Goal: Information Seeking & Learning: Learn about a topic

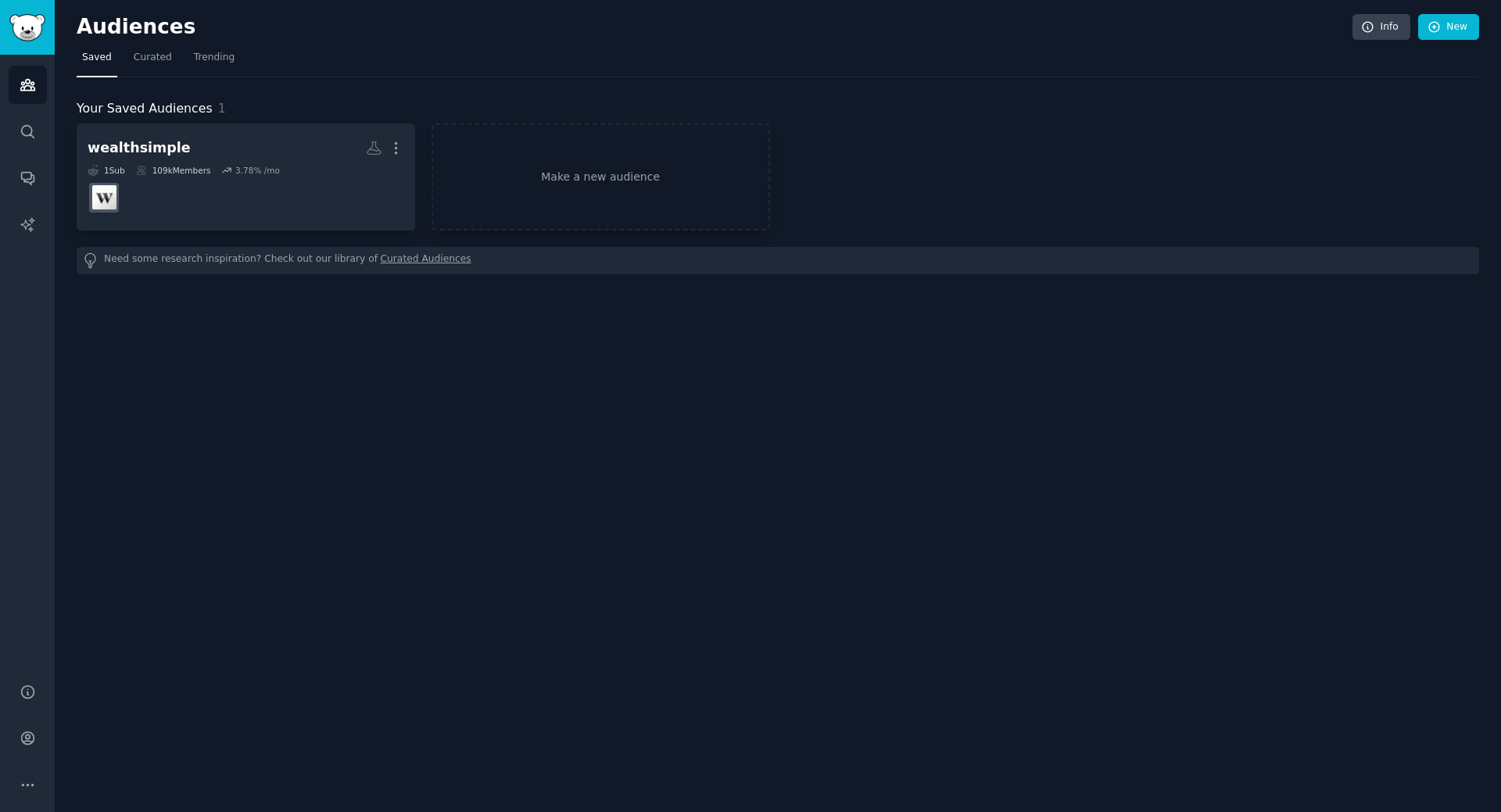
click at [195, 146] on h2 "wealthsimple More" at bounding box center [245, 148] width 317 height 27
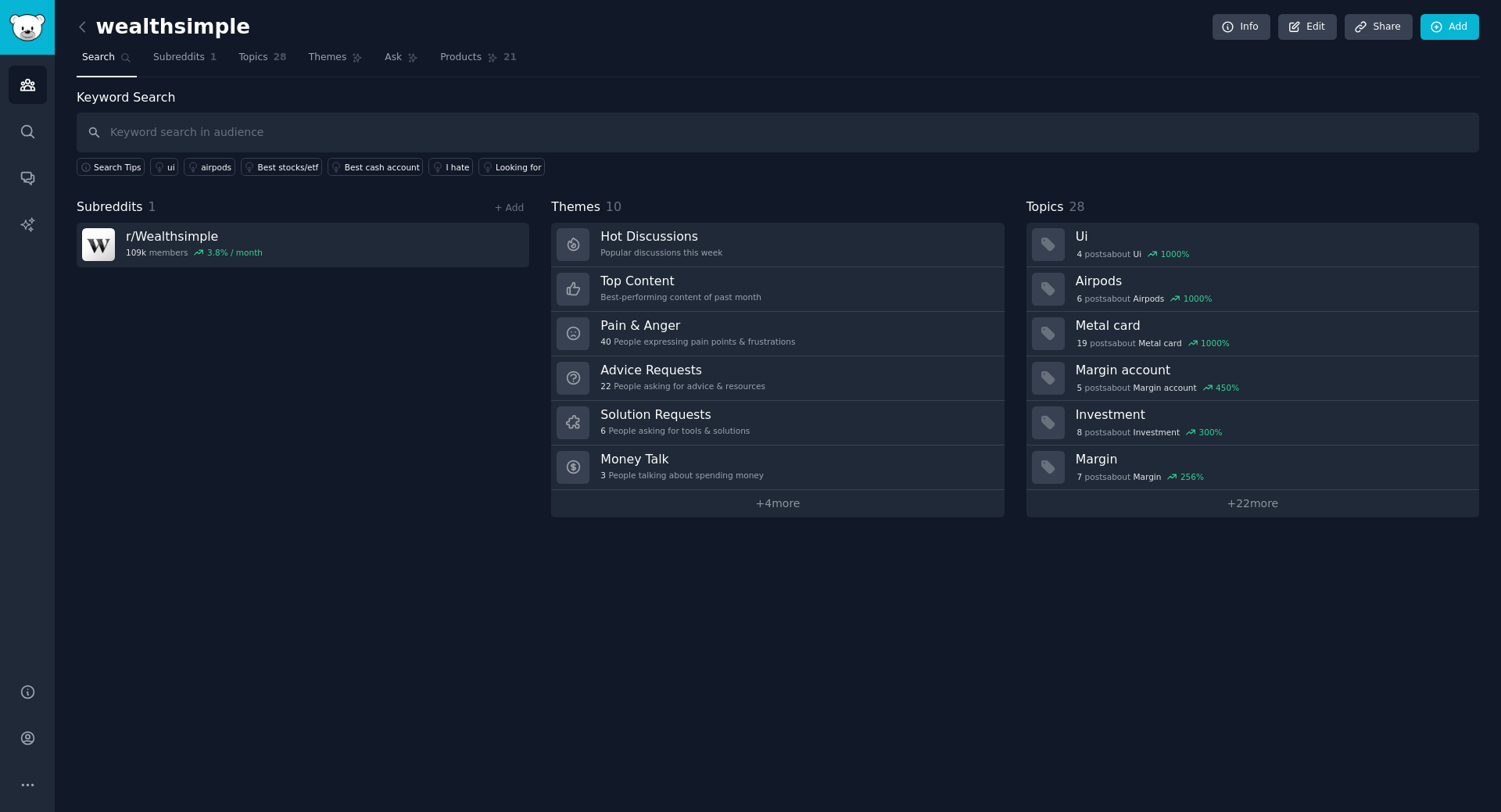
click at [229, 240] on h3 "r/ Wealthsimple" at bounding box center [194, 236] width 137 height 16
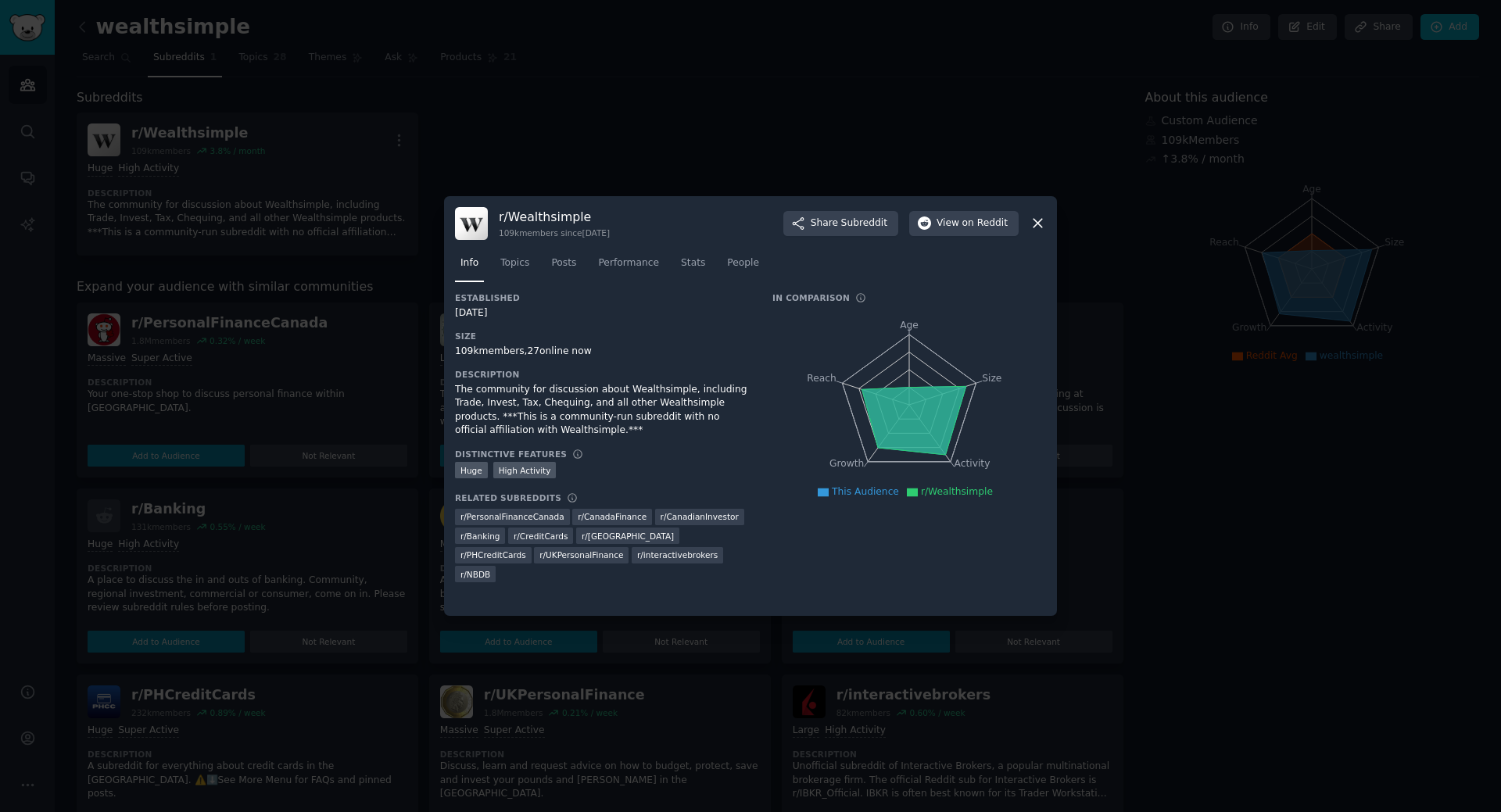
click at [681, 262] on span "Stats" at bounding box center [693, 263] width 25 height 14
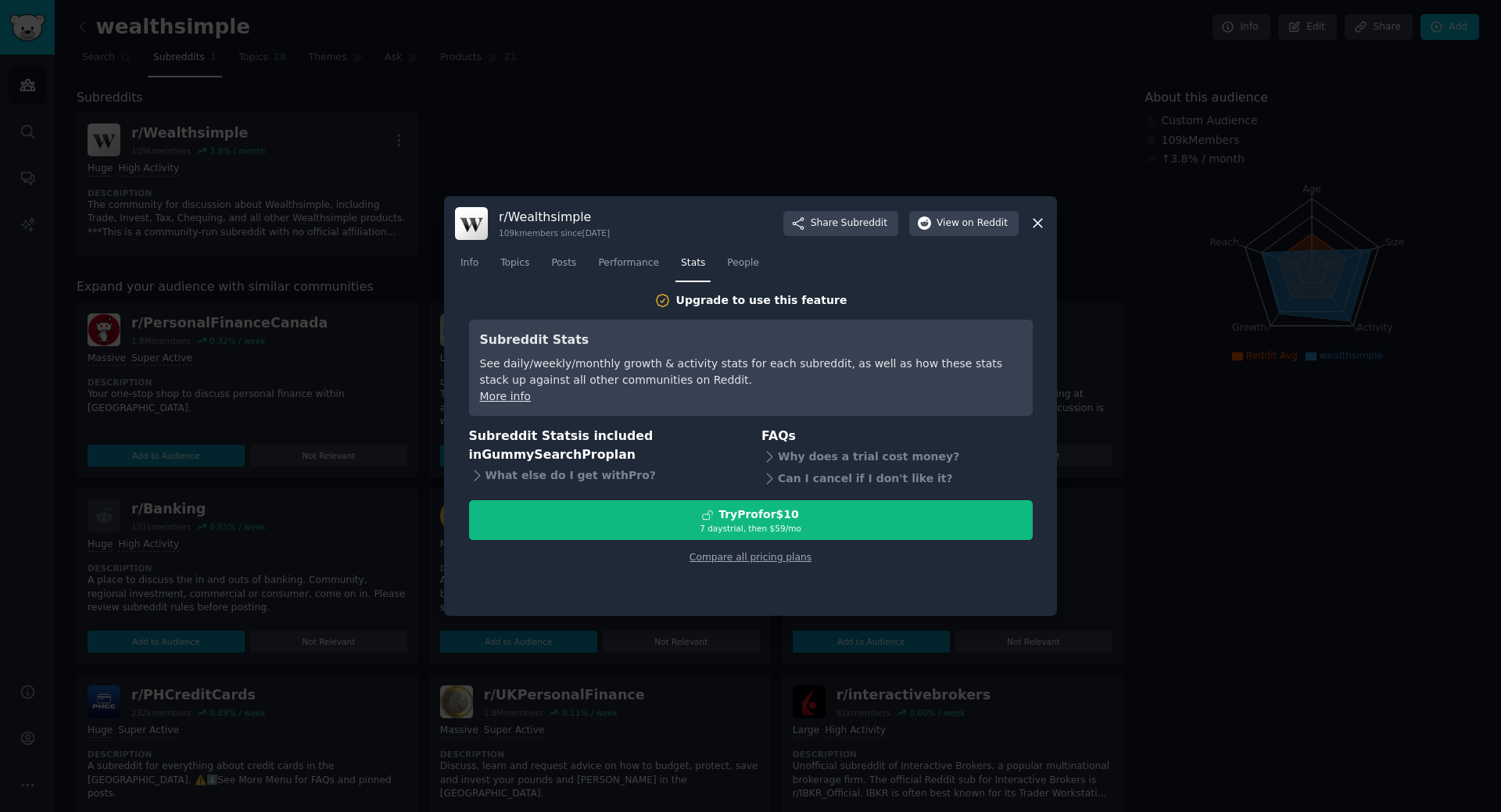
click at [784, 476] on div "Can I cancel if I don't like it?" at bounding box center [896, 478] width 271 height 22
